Goal: Information Seeking & Learning: Check status

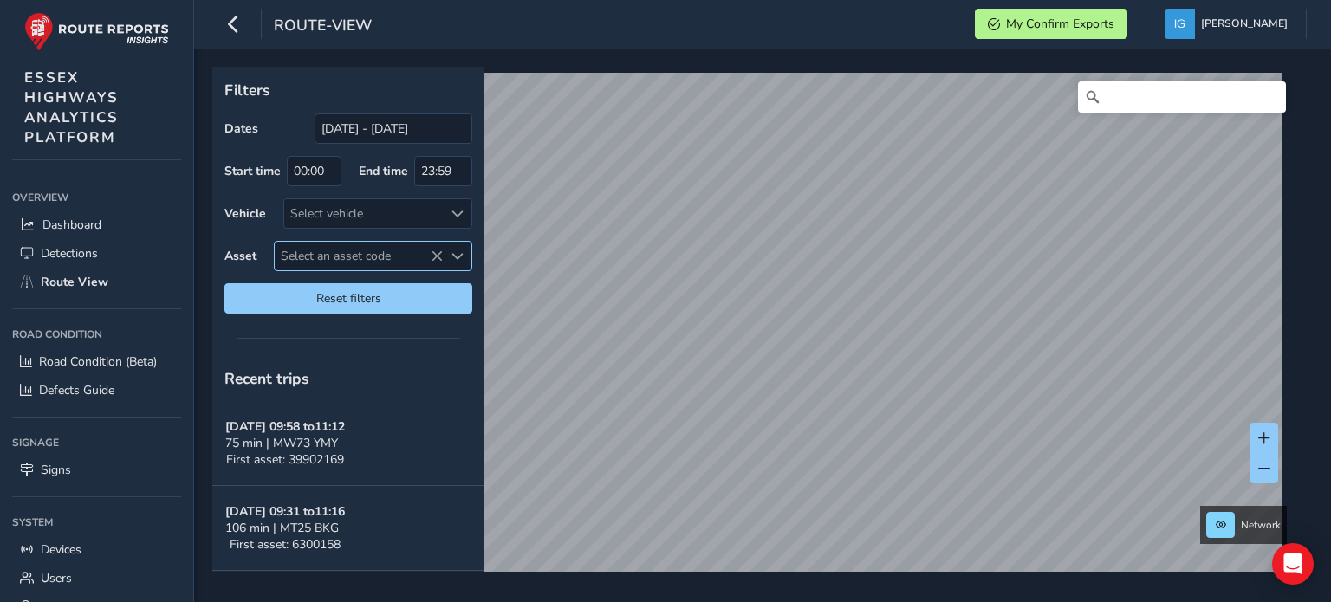
click at [457, 254] on span "Select an asset code" at bounding box center [457, 256] width 12 height 12
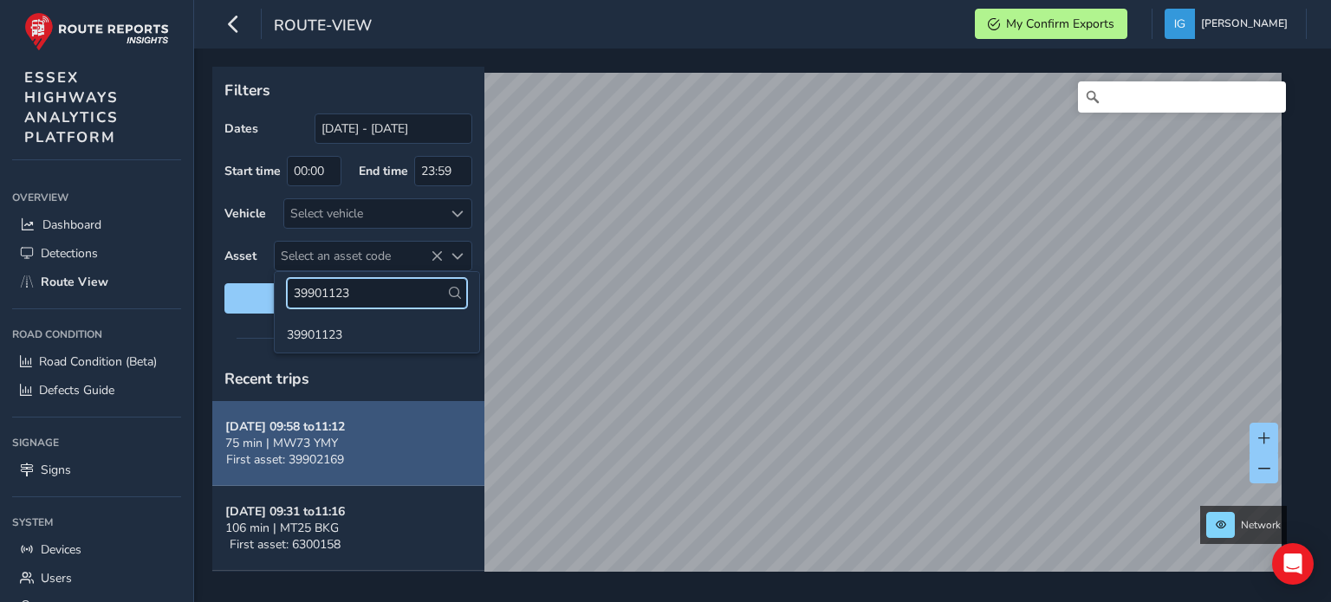
type input "39901123"
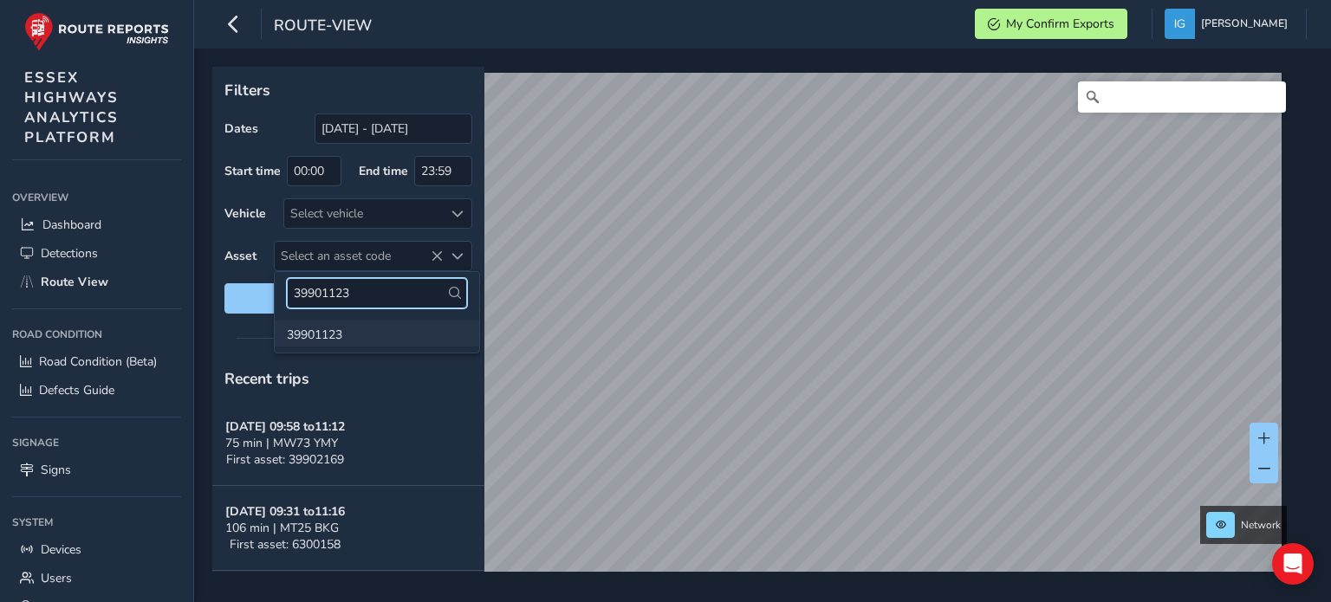
click at [328, 335] on li "39901123" at bounding box center [377, 334] width 204 height 26
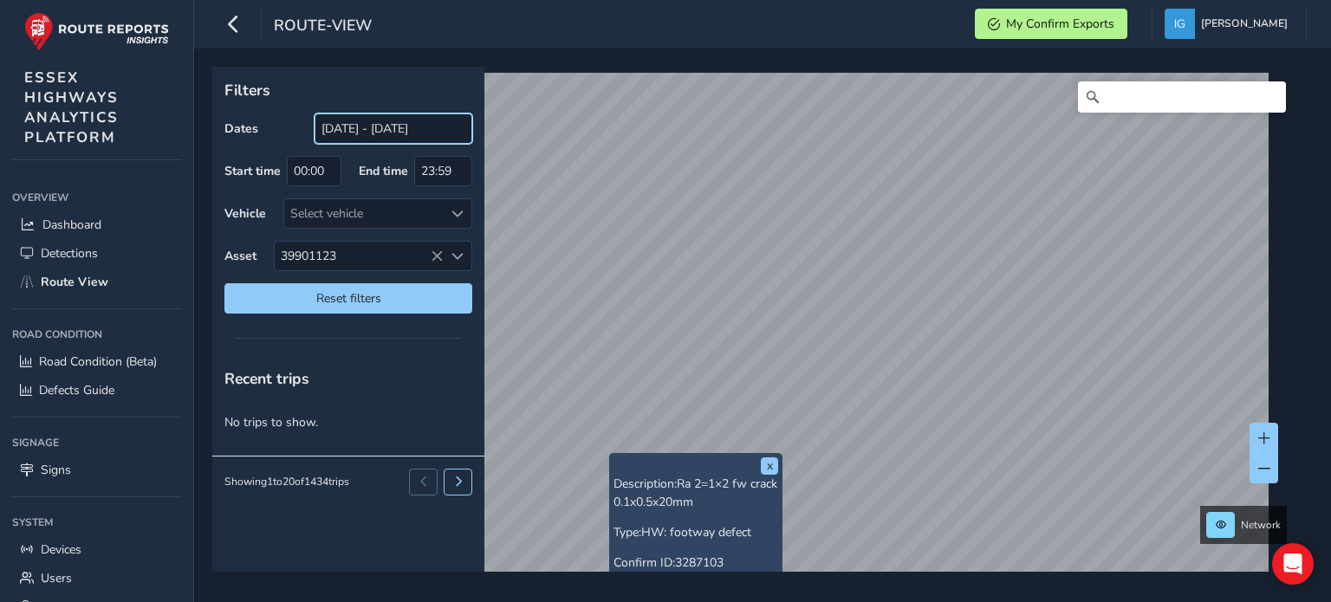
click at [381, 123] on input "[DATE] - [DATE]" at bounding box center [394, 129] width 158 height 30
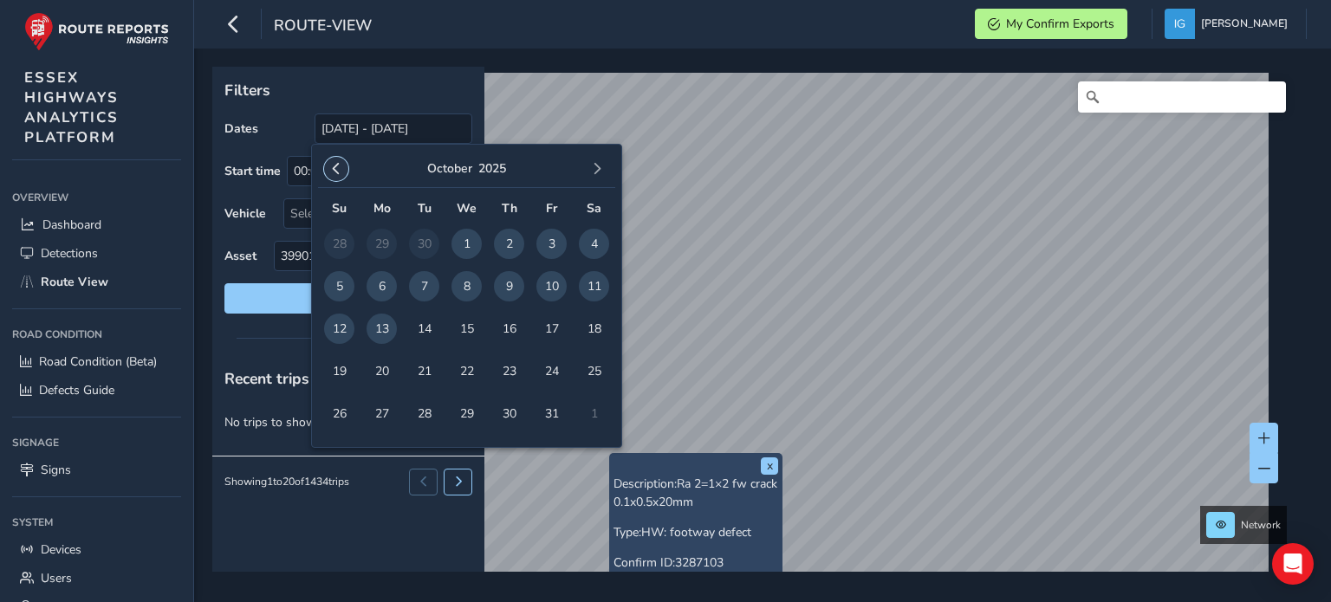
click at [335, 169] on span "button" at bounding box center [336, 169] width 12 height 12
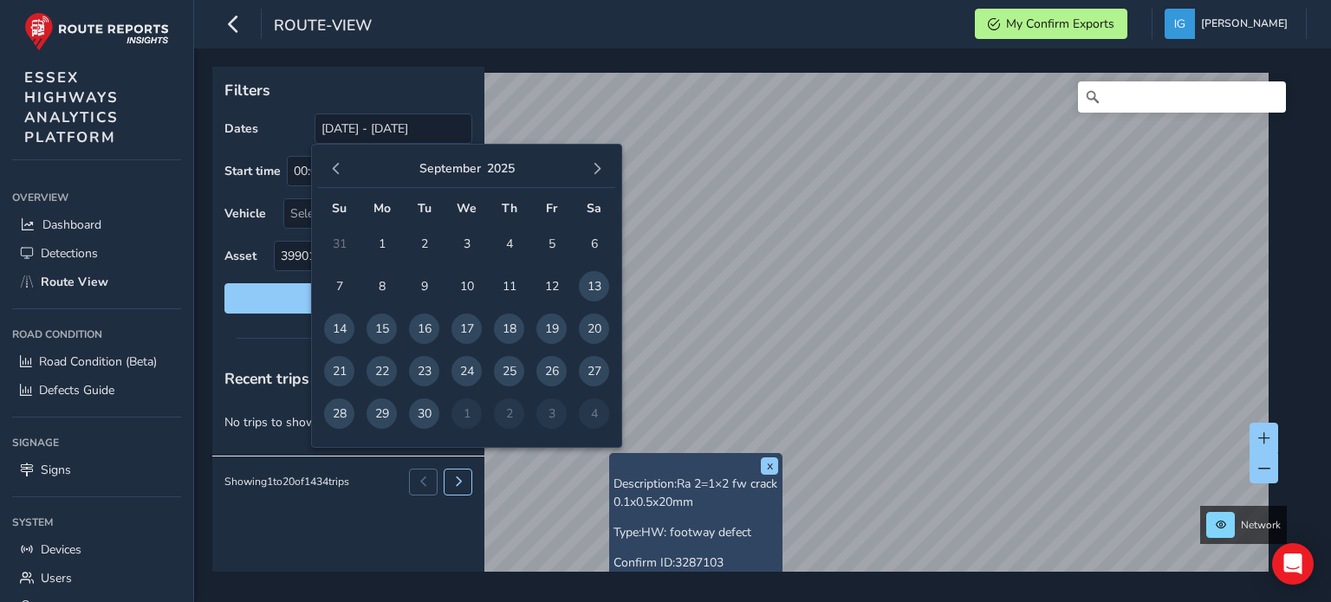
click at [335, 169] on span "button" at bounding box center [336, 169] width 12 height 12
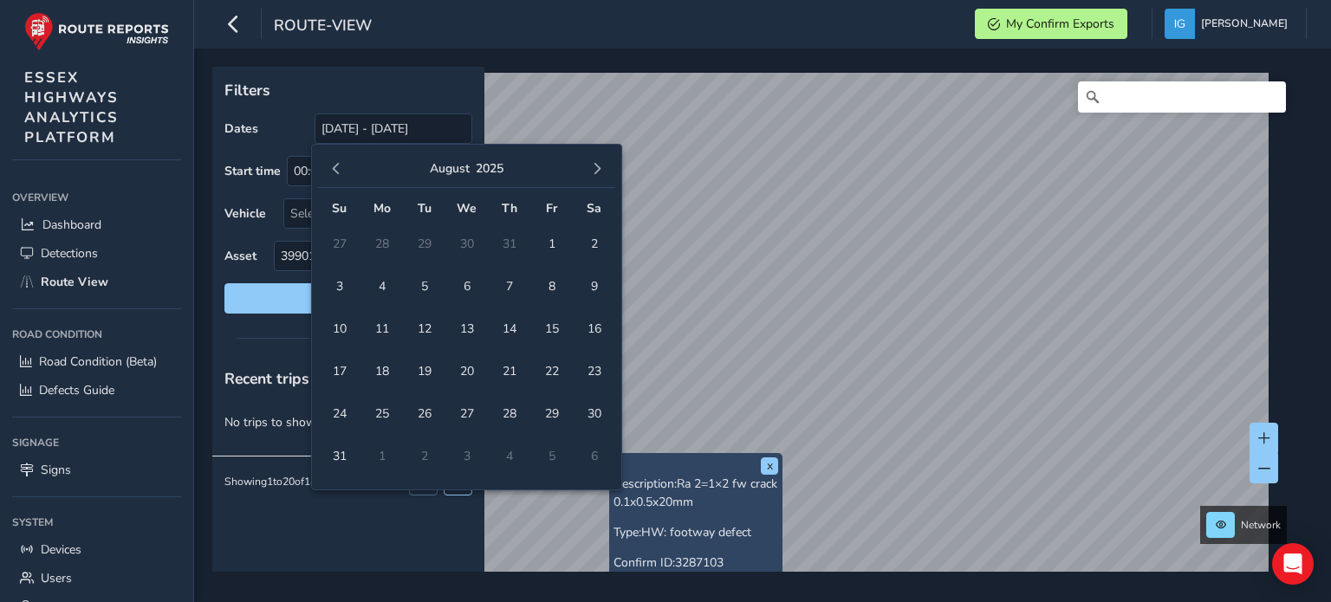
click at [335, 169] on span "button" at bounding box center [336, 169] width 12 height 12
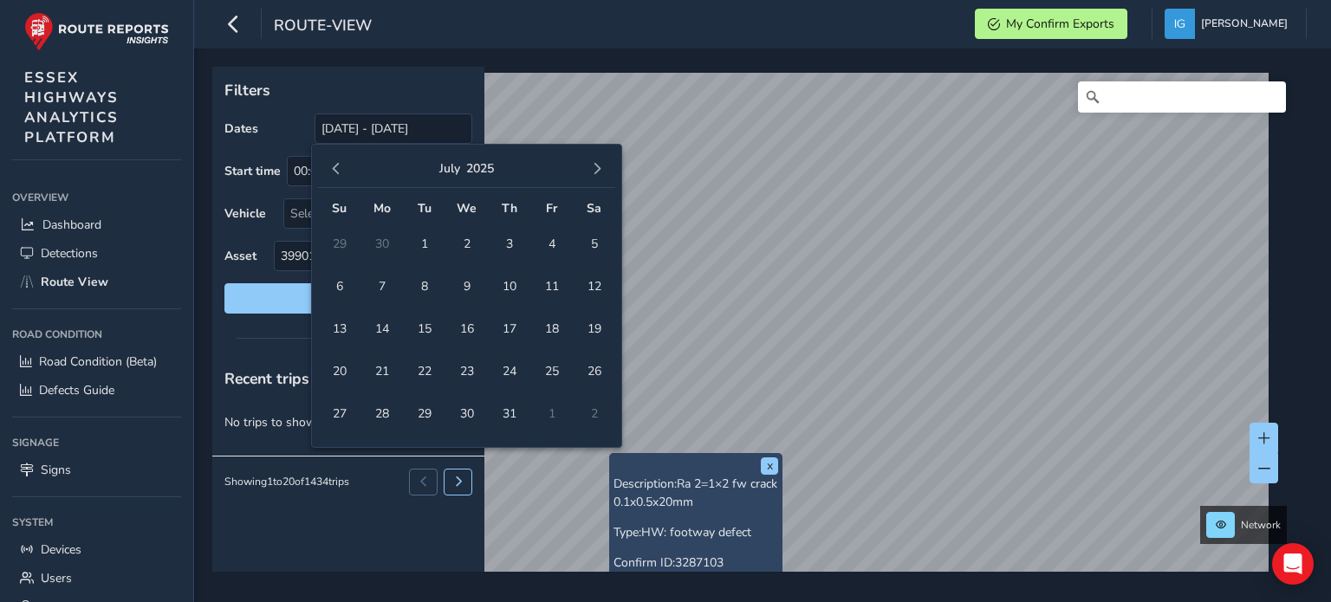
click at [335, 169] on span "button" at bounding box center [336, 169] width 12 height 12
click at [337, 242] on span "1" at bounding box center [339, 244] width 30 height 30
click at [338, 167] on span "button" at bounding box center [336, 169] width 12 height 12
click at [338, 168] on span "button" at bounding box center [336, 169] width 12 height 12
click at [339, 285] on span "6" at bounding box center [339, 286] width 30 height 30
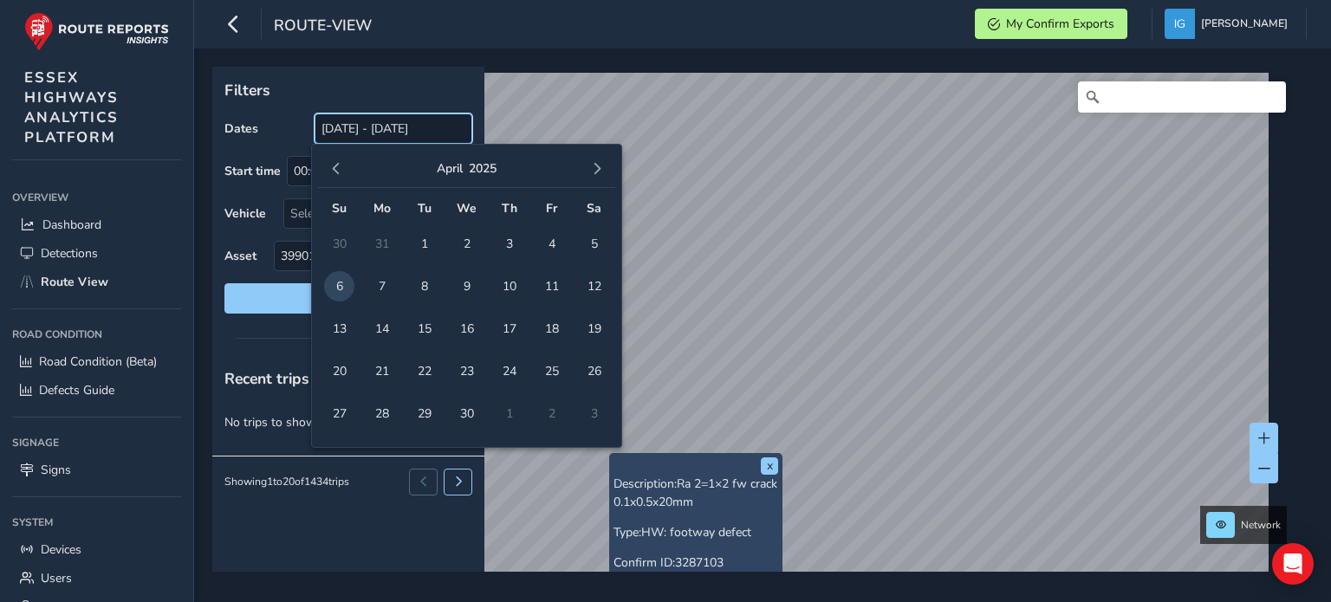
click at [353, 130] on input "[DATE] - [DATE]" at bounding box center [394, 129] width 158 height 30
click at [336, 282] on span "6" at bounding box center [339, 286] width 30 height 30
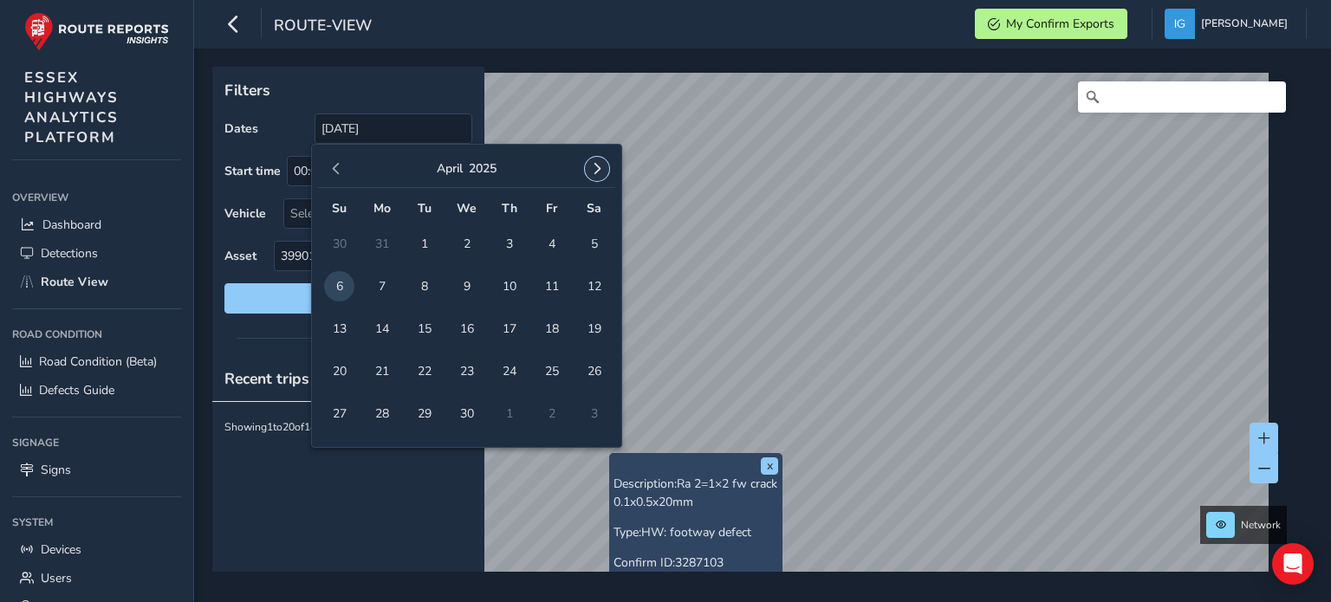
click at [598, 164] on span "button" at bounding box center [597, 169] width 12 height 12
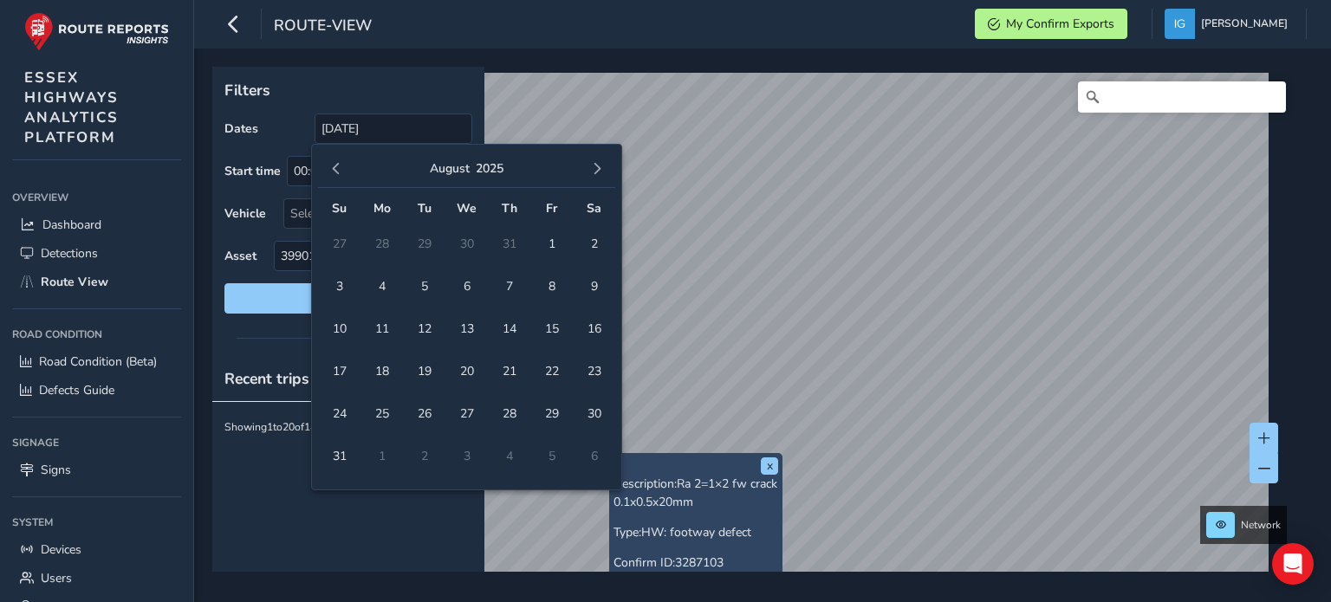
click at [598, 164] on span "button" at bounding box center [597, 169] width 12 height 12
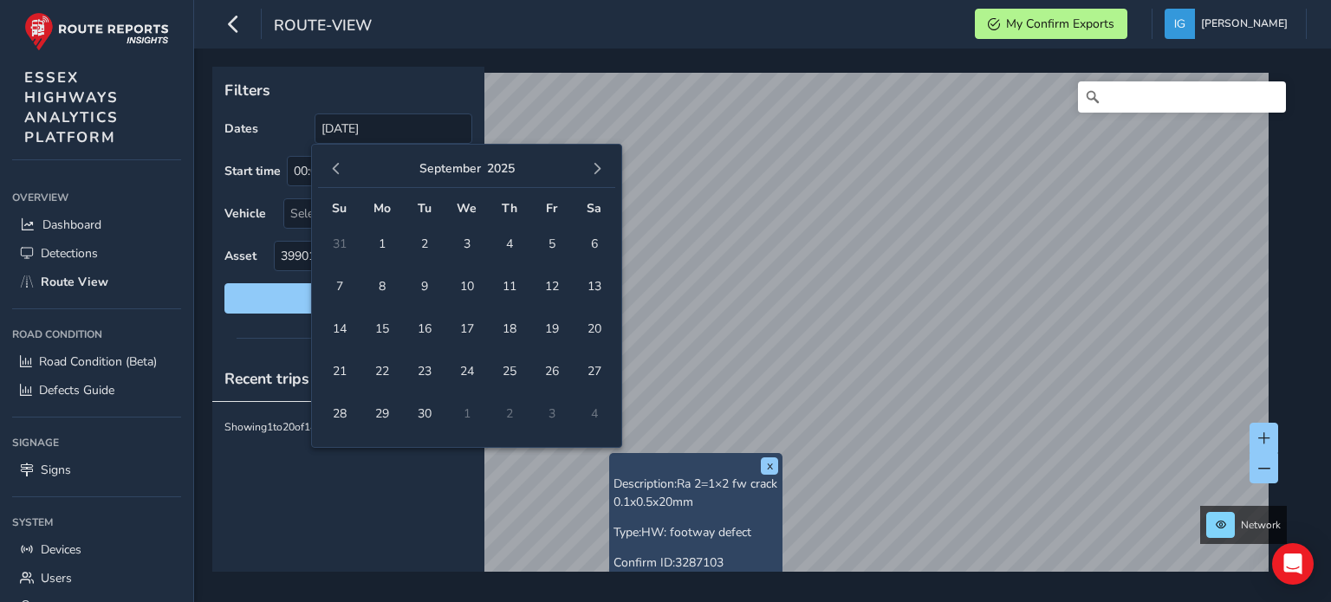
click at [598, 164] on span "button" at bounding box center [597, 169] width 12 height 12
click at [380, 321] on span "13" at bounding box center [381, 329] width 30 height 30
type input "[DATE] - [DATE]"
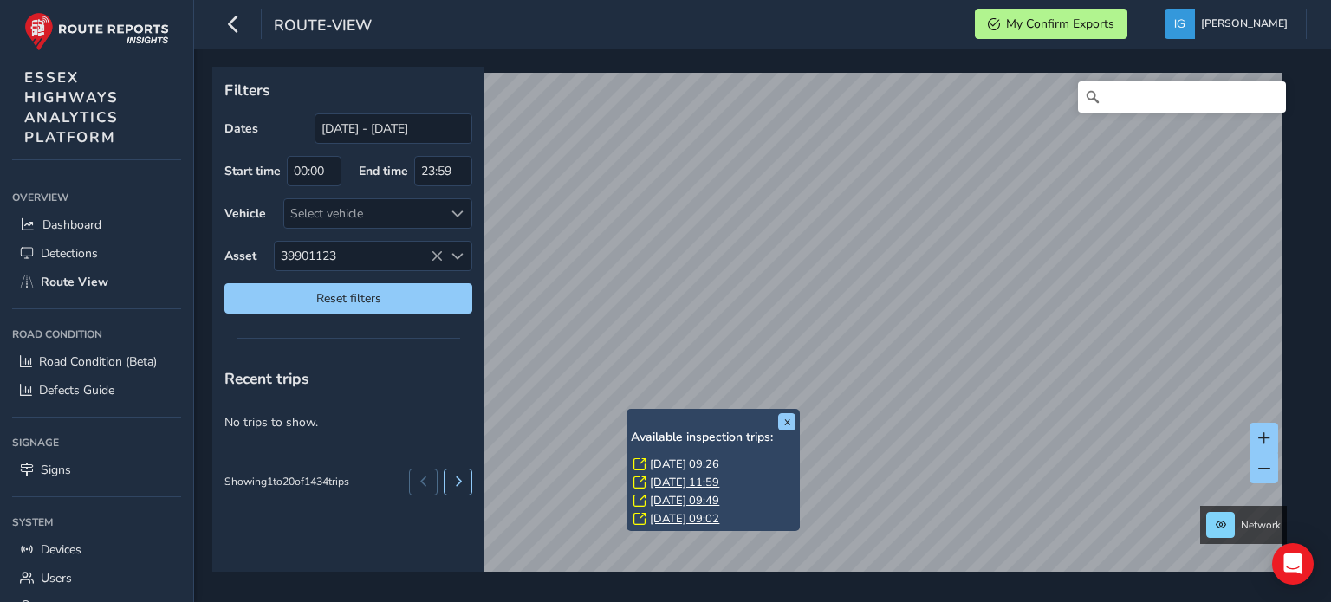
click at [665, 461] on link "[DATE] 09:26" at bounding box center [684, 465] width 69 height 16
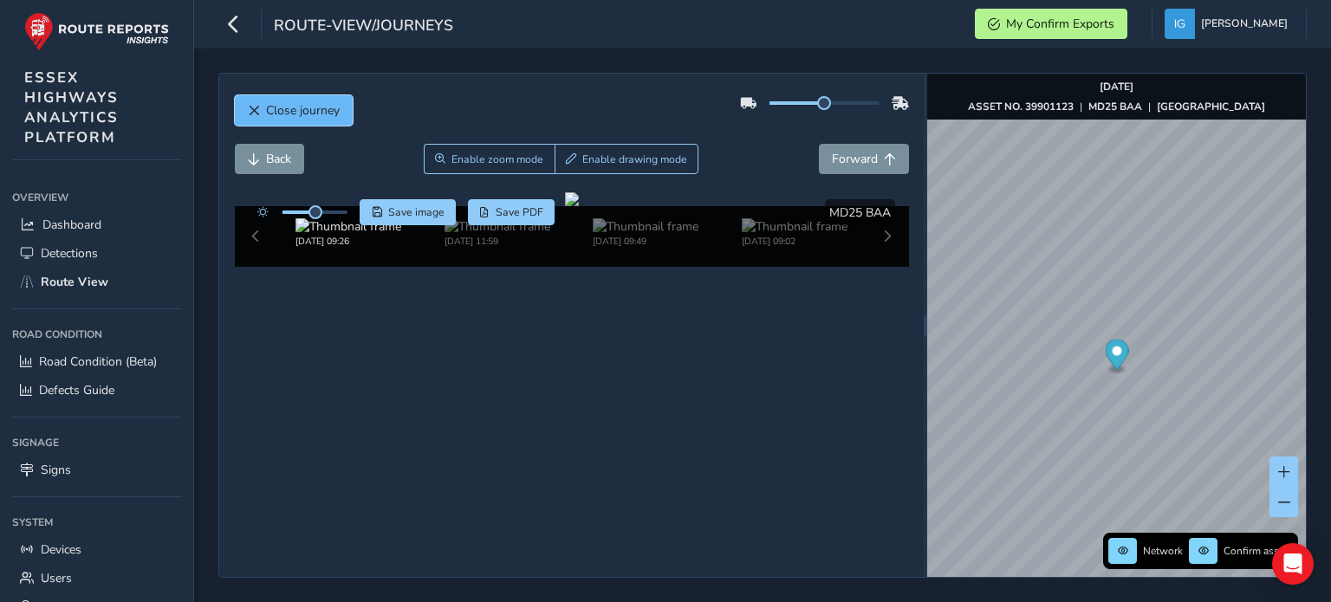
click at [289, 117] on span "Close journey" at bounding box center [303, 110] width 74 height 16
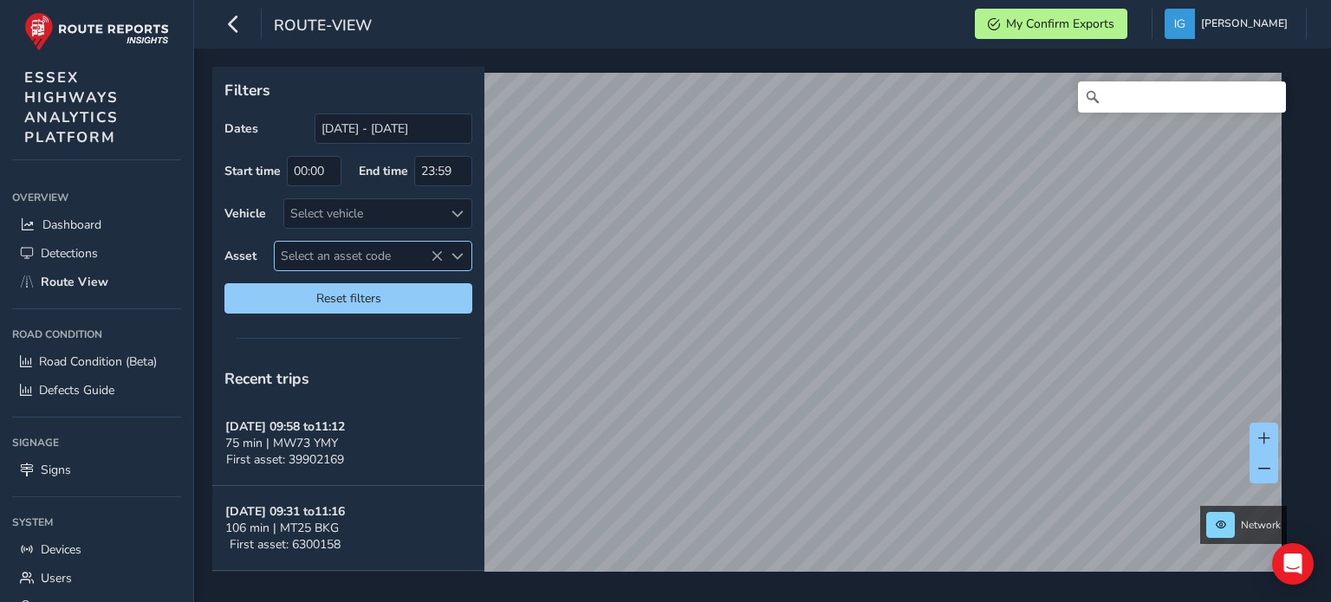
click at [457, 254] on span "Select an asset code" at bounding box center [457, 256] width 12 height 12
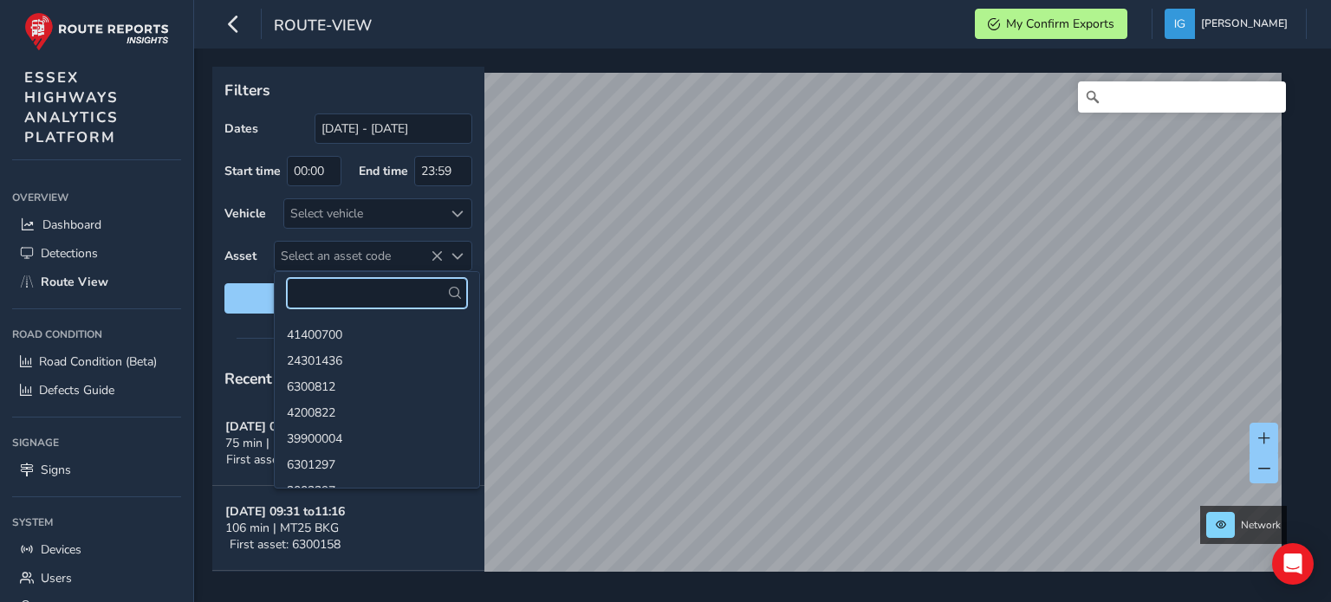
paste input "41401120"
type input "41401120"
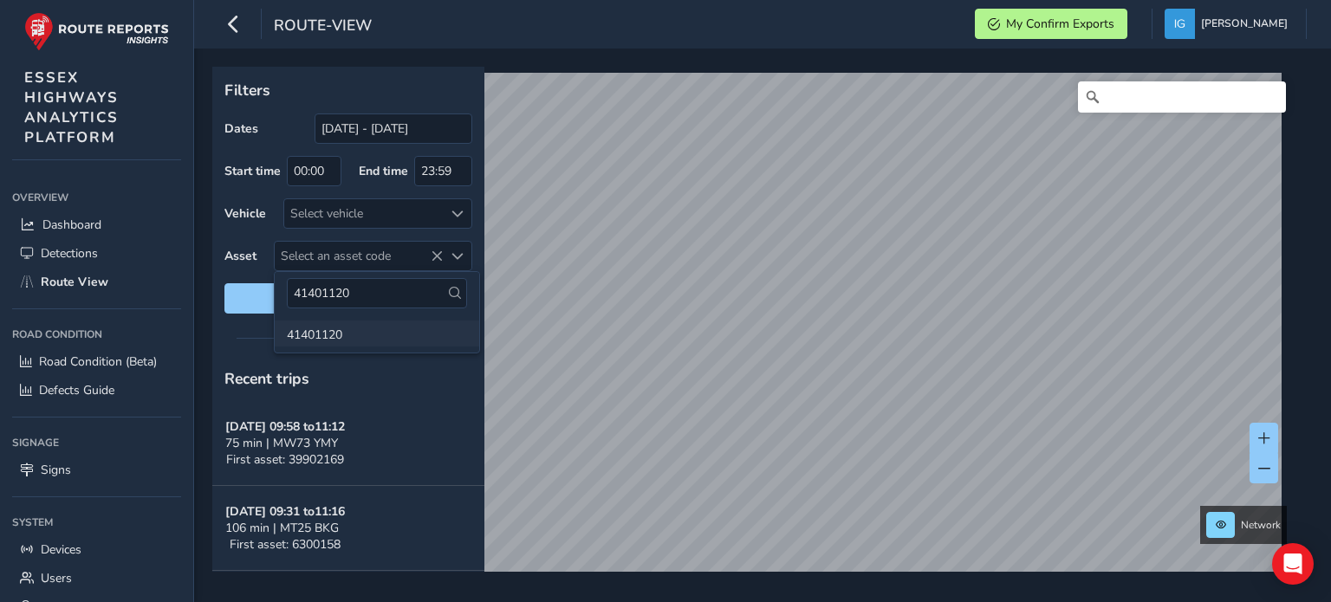
click at [315, 339] on li "41401120" at bounding box center [377, 334] width 204 height 26
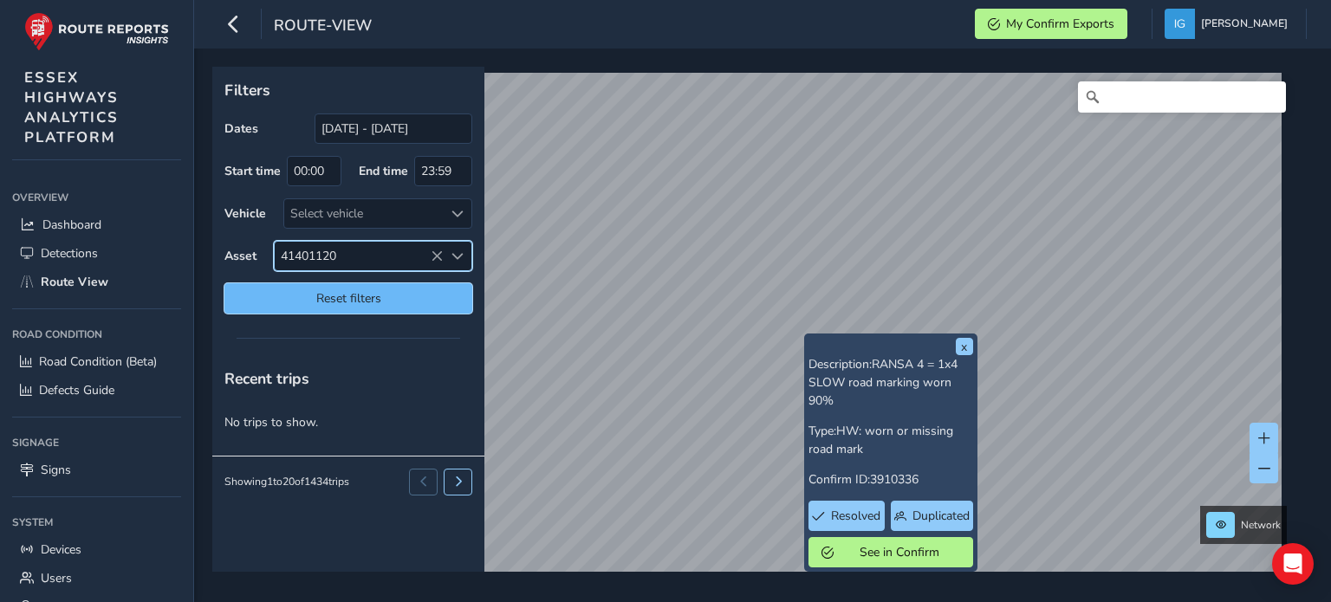
click at [374, 295] on span "Reset filters" at bounding box center [348, 298] width 222 height 16
type input "[DATE] - [DATE]"
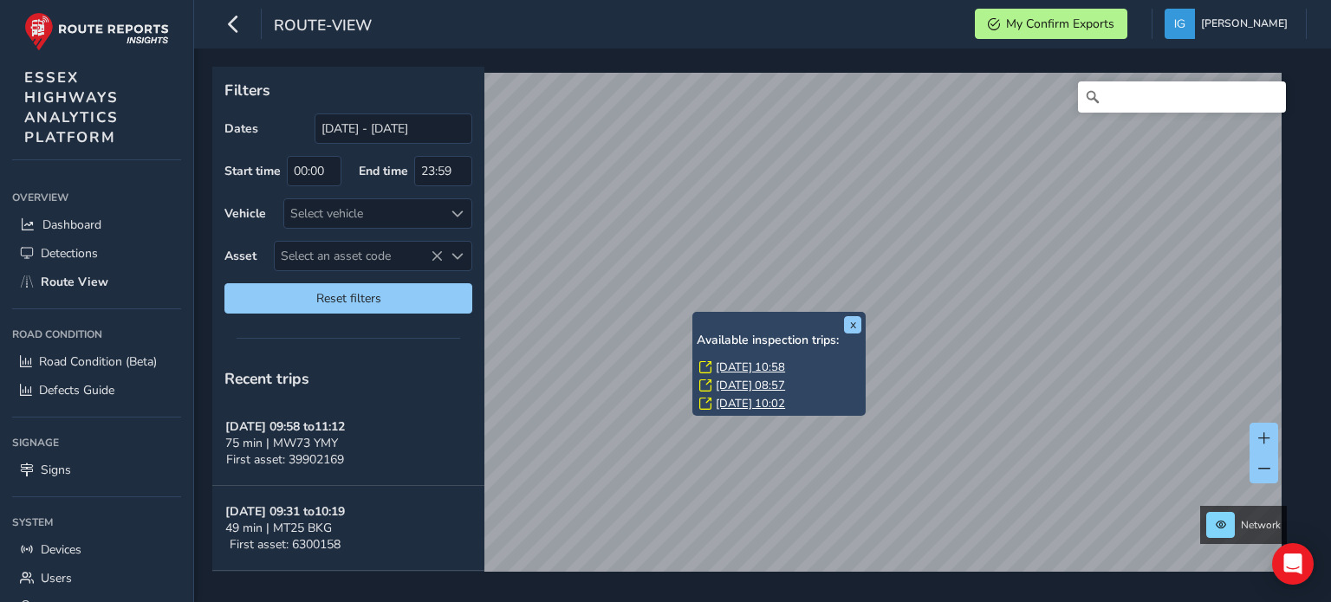
click at [722, 364] on link "[DATE] 10:58" at bounding box center [750, 368] width 69 height 16
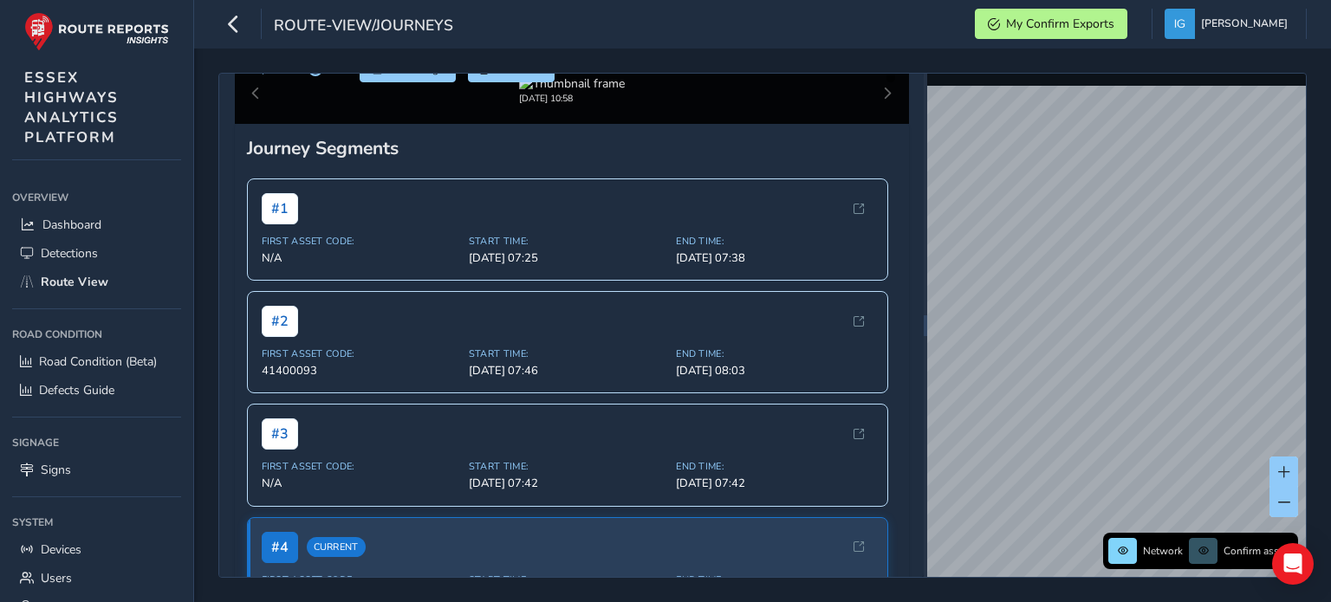
scroll to position [173, 0]
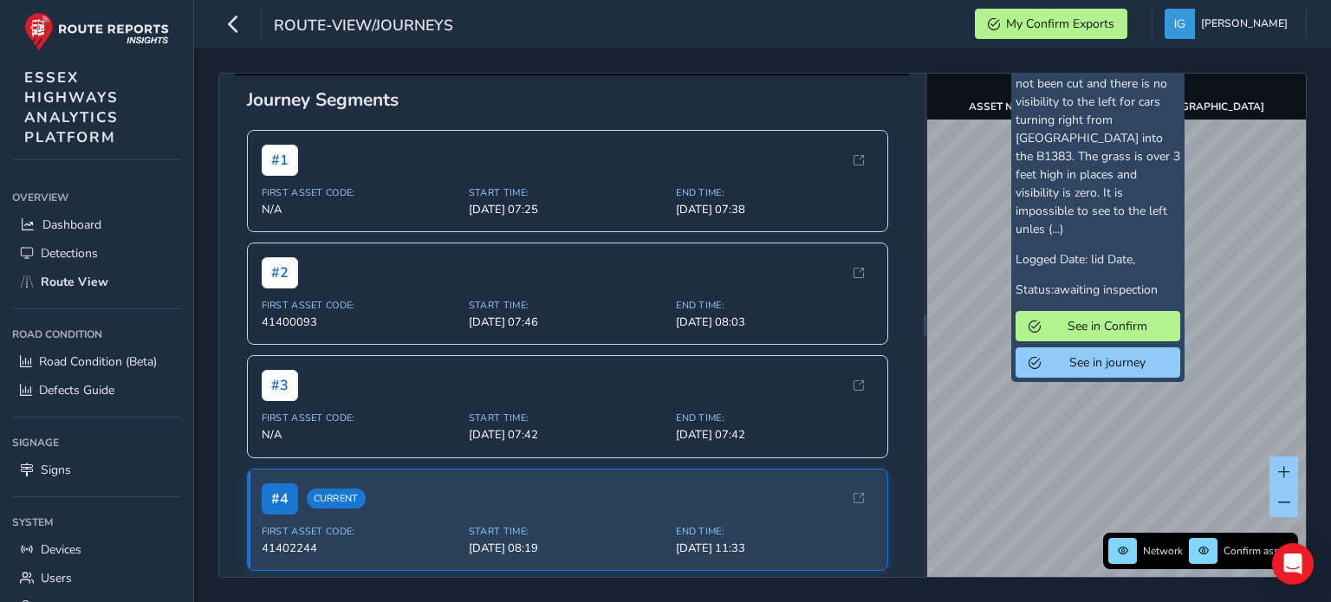
scroll to position [260, 0]
